Goal: Task Accomplishment & Management: Manage account settings

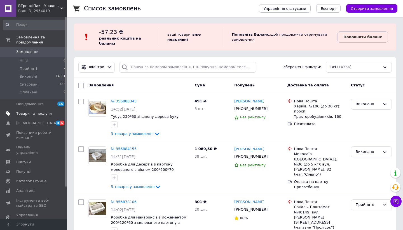
click at [38, 114] on span "Товари та послуги" at bounding box center [34, 113] width 36 height 5
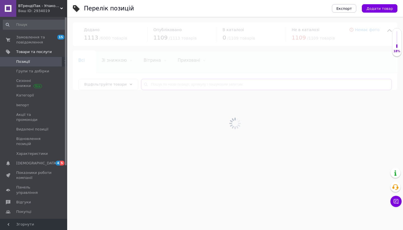
click at [198, 82] on input "text" at bounding box center [266, 84] width 251 height 11
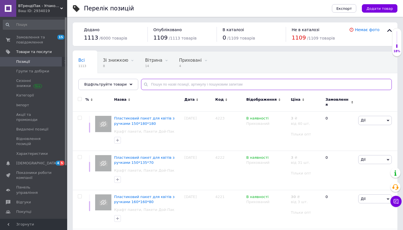
type input "ш"
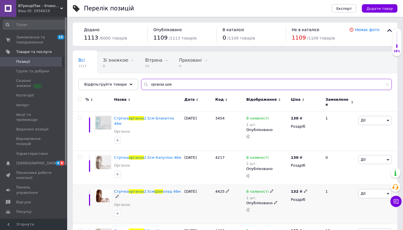
type input "органза шок"
click at [271, 189] on icon at bounding box center [271, 190] width 3 height 3
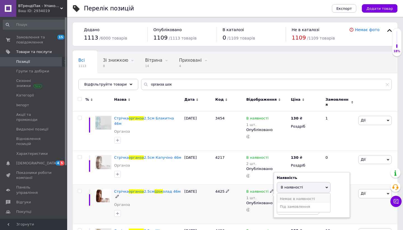
click at [298, 195] on li "Немає в наявності" at bounding box center [303, 199] width 53 height 8
click at [221, 205] on div "4425" at bounding box center [229, 204] width 31 height 39
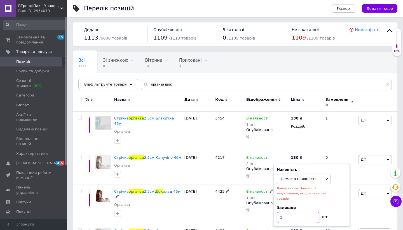
drag, startPoint x: 301, startPoint y: 210, endPoint x: 257, endPoint y: 208, distance: 43.2
click at [258, 209] on div "В наявності 1 шт. Наявність Немає в наявності В наявності Під замовлення Даний …" at bounding box center [267, 204] width 45 height 39
click at [209, 196] on div "[DATE]" at bounding box center [198, 204] width 31 height 39
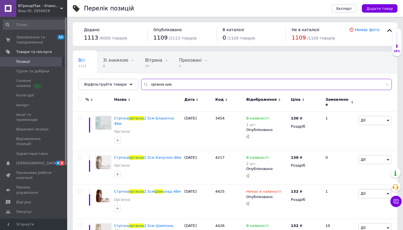
click at [170, 84] on input "органза шок" at bounding box center [266, 84] width 251 height 11
type input "о"
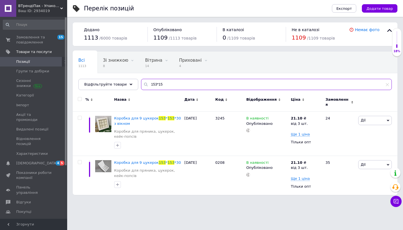
type input "153*153"
